Goal: Information Seeking & Learning: Learn about a topic

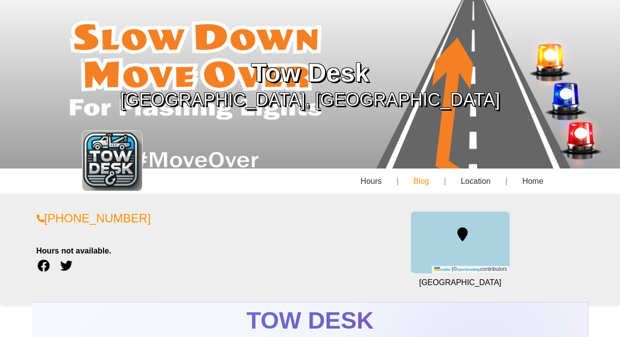
click at [431, 186] on link "Blog" at bounding box center [420, 181] width 47 height 26
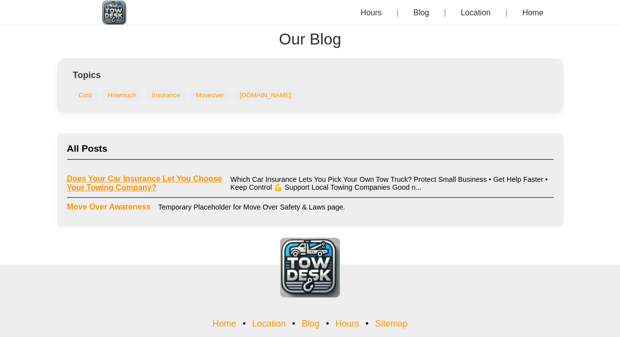
click at [125, 181] on link "Does Your Car Insurance Let You Choose Your Towing Company?" at bounding box center [145, 183] width 156 height 18
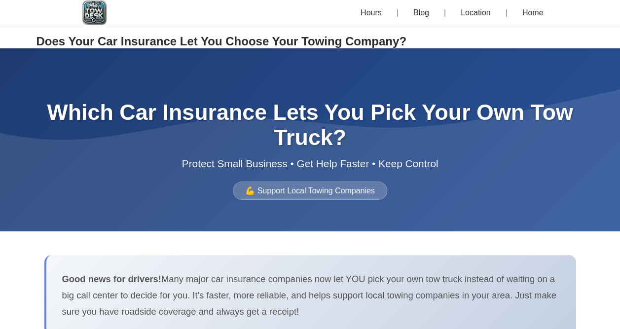
click at [318, 192] on div "💪 Support Local Towing Companies" at bounding box center [310, 191] width 154 height 18
